Goal: Task Accomplishment & Management: Manage account settings

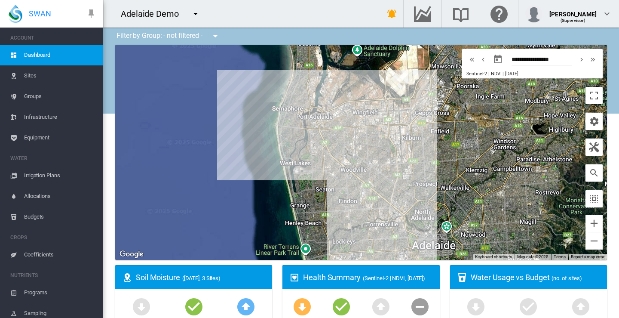
scroll to position [105, 0]
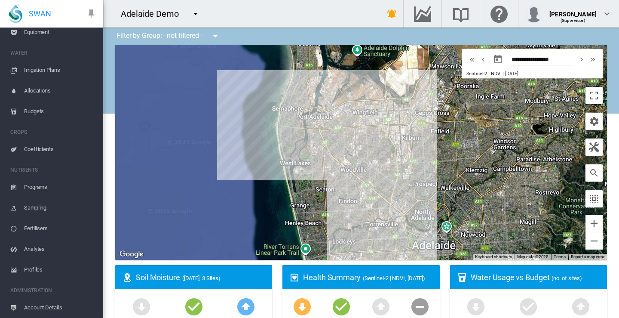
click at [196, 13] on md-icon "icon-menu-down" at bounding box center [195, 14] width 10 height 10
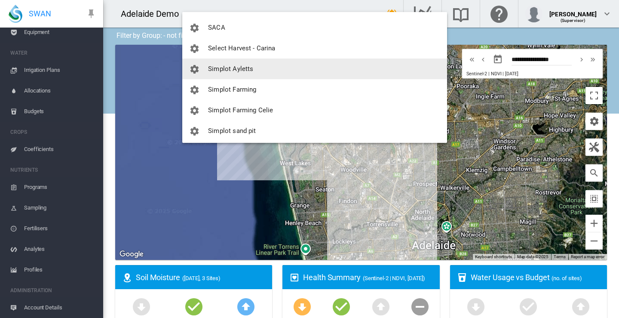
scroll to position [1259, 0]
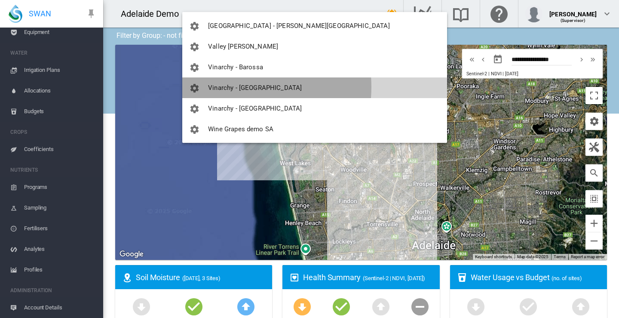
click at [227, 87] on span "Vinarchy - [GEOGRAPHIC_DATA]" at bounding box center [255, 88] width 94 height 8
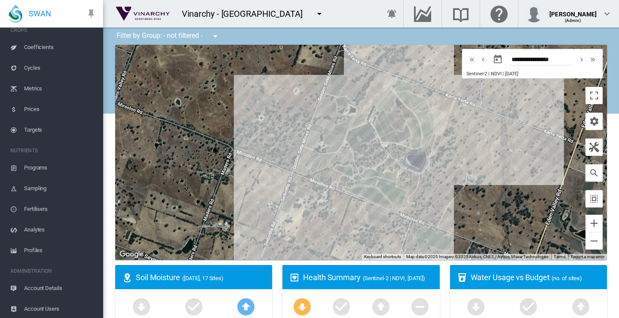
scroll to position [188, 0]
click at [43, 287] on span "Account Details" at bounding box center [60, 286] width 72 height 21
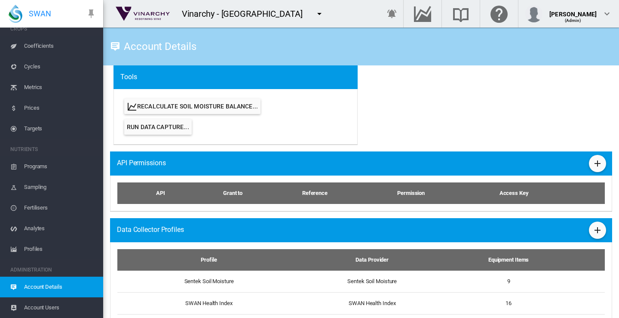
scroll to position [470, 0]
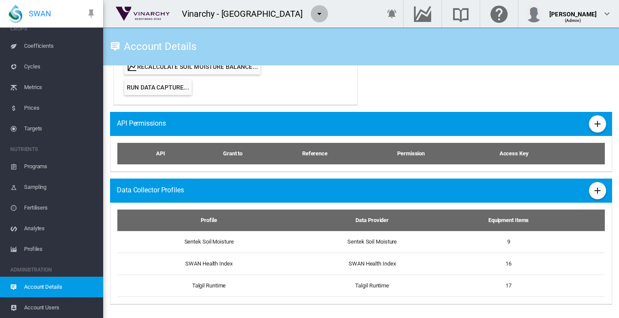
click at [314, 13] on md-icon "icon-menu-down" at bounding box center [319, 14] width 10 height 10
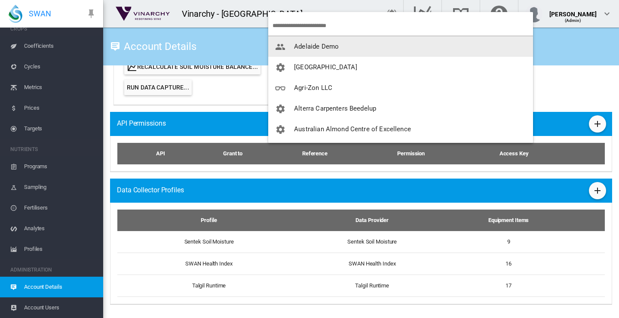
click at [304, 48] on span "Adelaide Demo" at bounding box center [316, 47] width 45 height 8
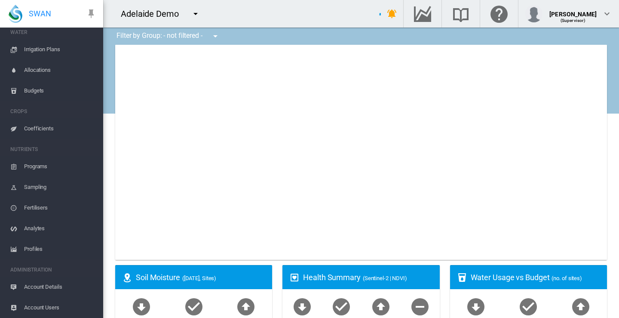
scroll to position [126, 0]
type input "**********"
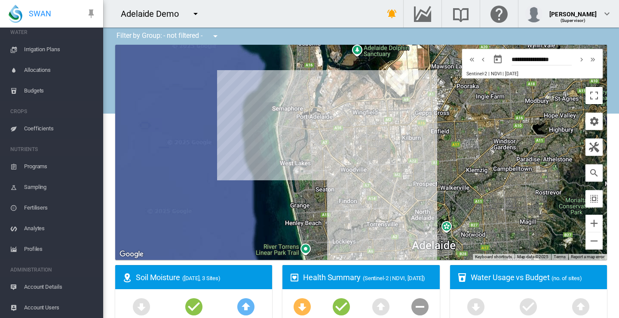
click at [195, 15] on md-icon "icon-menu-down" at bounding box center [195, 14] width 10 height 10
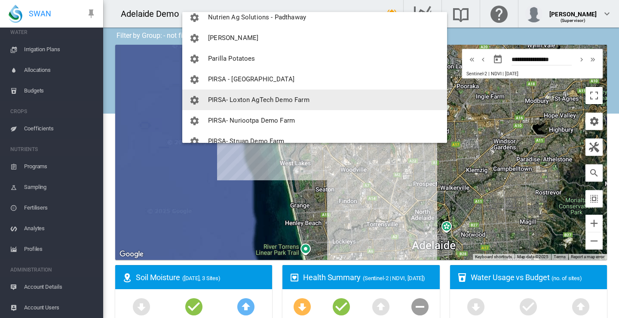
scroll to position [774, 0]
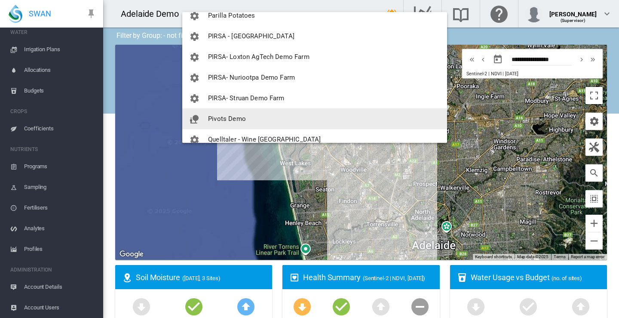
click at [225, 120] on span "Pivots Demo" at bounding box center [227, 119] width 38 height 8
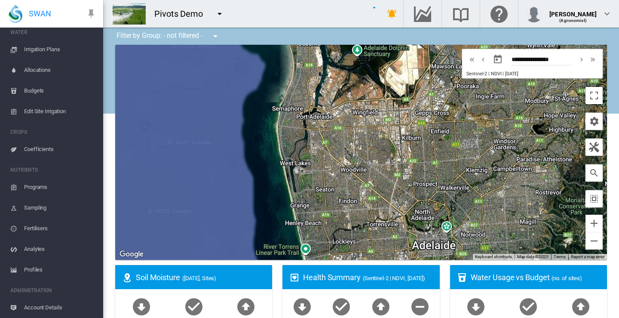
click at [225, 120] on div "To navigate, press the arrow keys." at bounding box center [361, 152] width 492 height 215
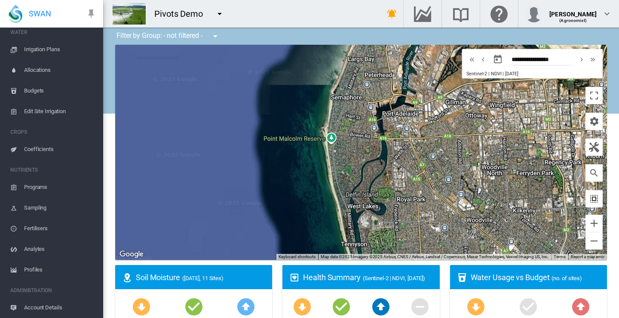
click at [589, 199] on md-icon "icon-select-all" at bounding box center [594, 198] width 10 height 10
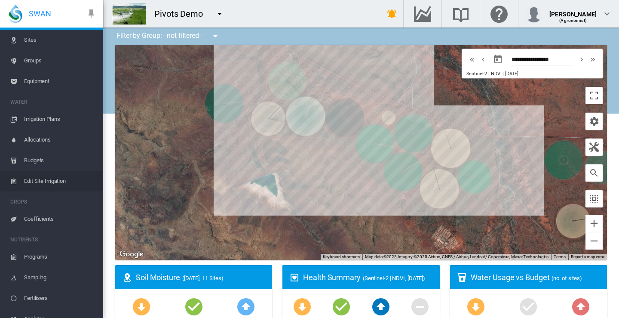
scroll to position [0, 0]
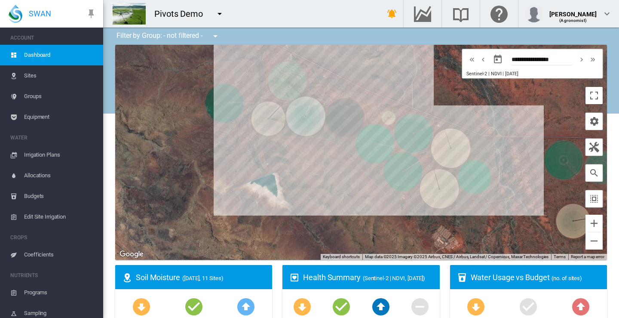
click at [32, 76] on span "Sites" at bounding box center [60, 75] width 72 height 21
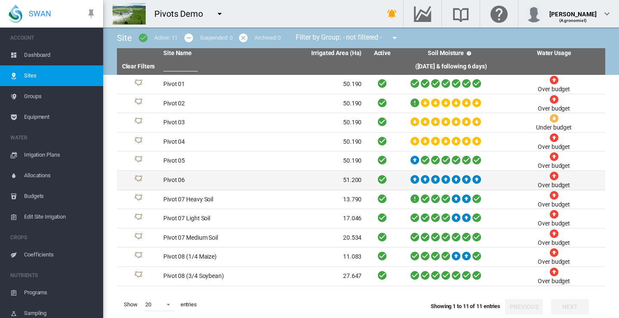
click at [172, 179] on td "Pivot 06" at bounding box center [211, 180] width 103 height 19
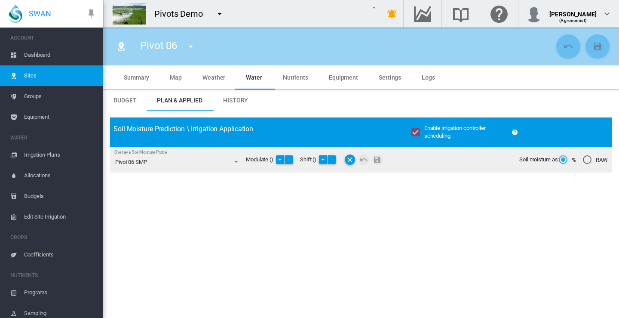
type input "******"
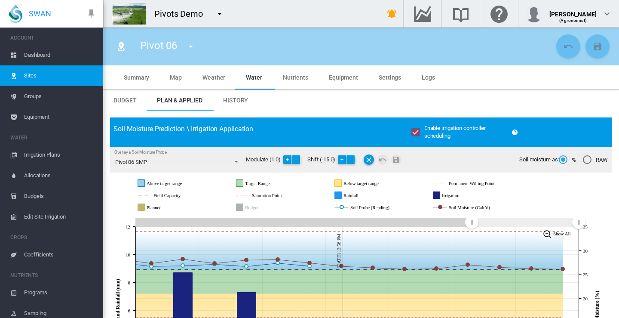
scroll to position [86, 0]
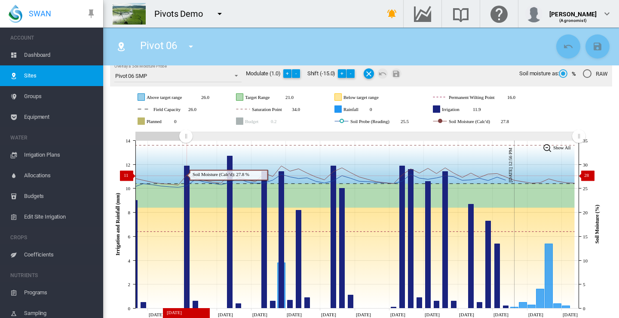
drag, startPoint x: 472, startPoint y: 137, endPoint x: 187, endPoint y: 175, distance: 287.2
click at [186, 175] on icon "JavaScript chart by amCharts [DATE] [DATE] [DATE] [DATE] [DATE] [DATE] [DATE] […" at bounding box center [358, 224] width 496 height 190
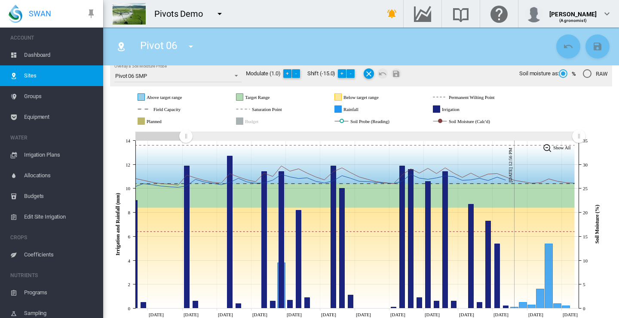
click at [40, 55] on span "Dashboard" at bounding box center [60, 55] width 72 height 21
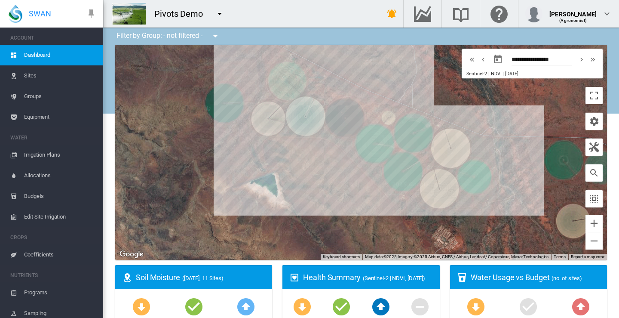
click at [25, 73] on span "Sites" at bounding box center [60, 75] width 72 height 21
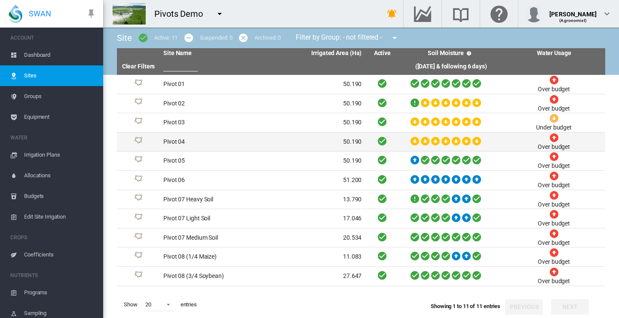
click at [169, 141] on td "Pivot 04" at bounding box center [211, 141] width 103 height 19
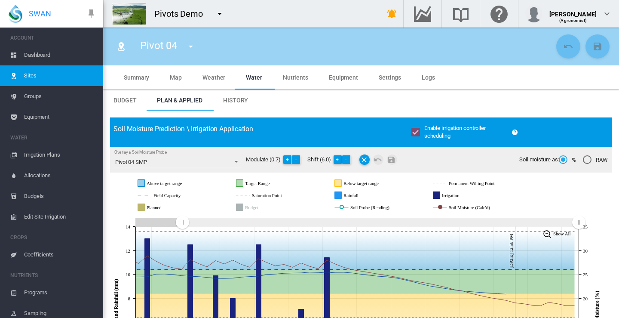
drag, startPoint x: 473, startPoint y: 222, endPoint x: 182, endPoint y: 216, distance: 291.2
click at [182, 216] on g "Zoom chart using cursor arrows" at bounding box center [182, 222] width 15 height 15
click at [219, 13] on md-icon "icon-menu-down" at bounding box center [220, 14] width 10 height 10
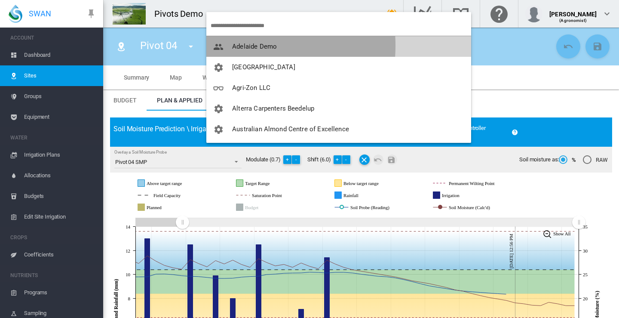
click at [235, 46] on span "Adelaide Demo" at bounding box center [254, 47] width 45 height 8
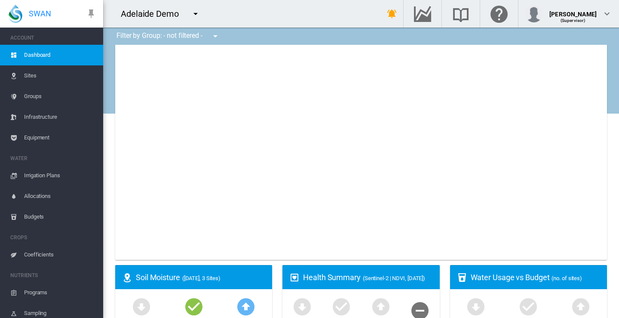
type input "**********"
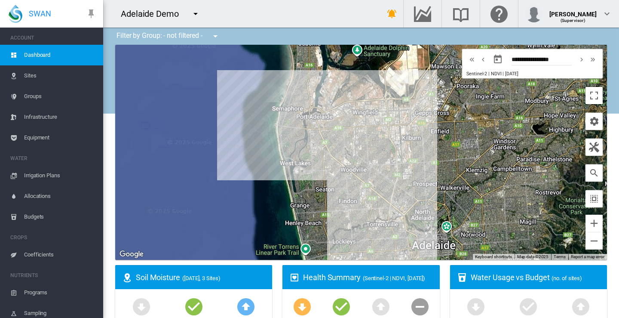
click at [196, 12] on md-icon "icon-menu-down" at bounding box center [195, 14] width 10 height 10
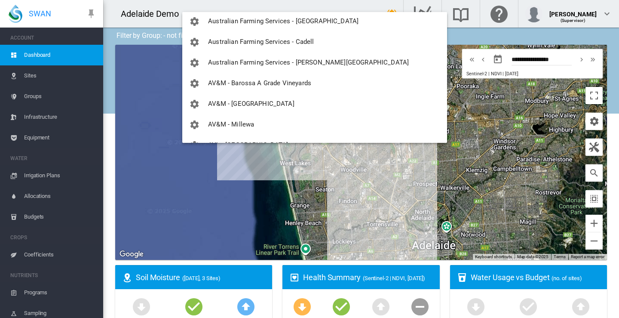
scroll to position [129, 0]
